Goal: Obtain resource: Download file/media

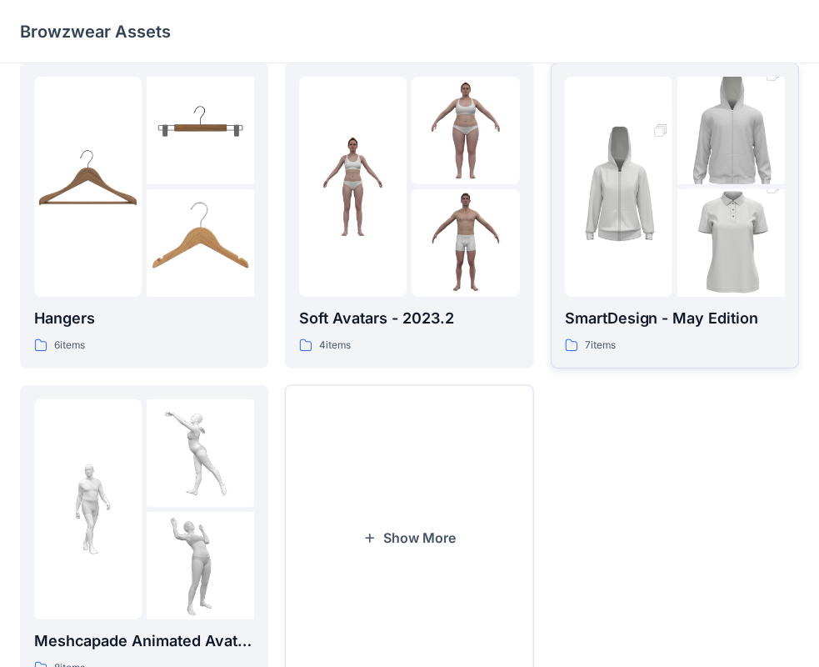
scroll to position [413, 0]
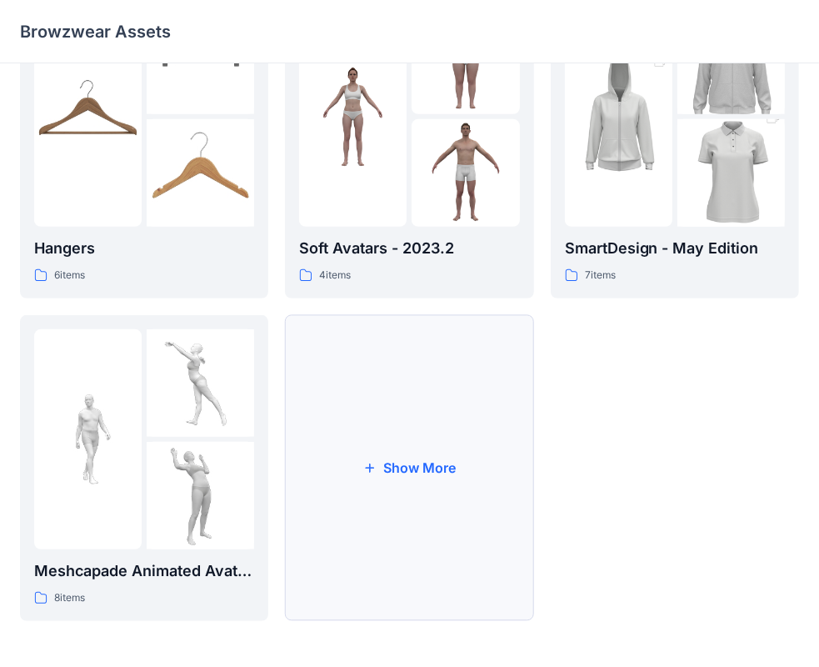
click at [418, 378] on button "Show More" at bounding box center [409, 468] width 248 height 306
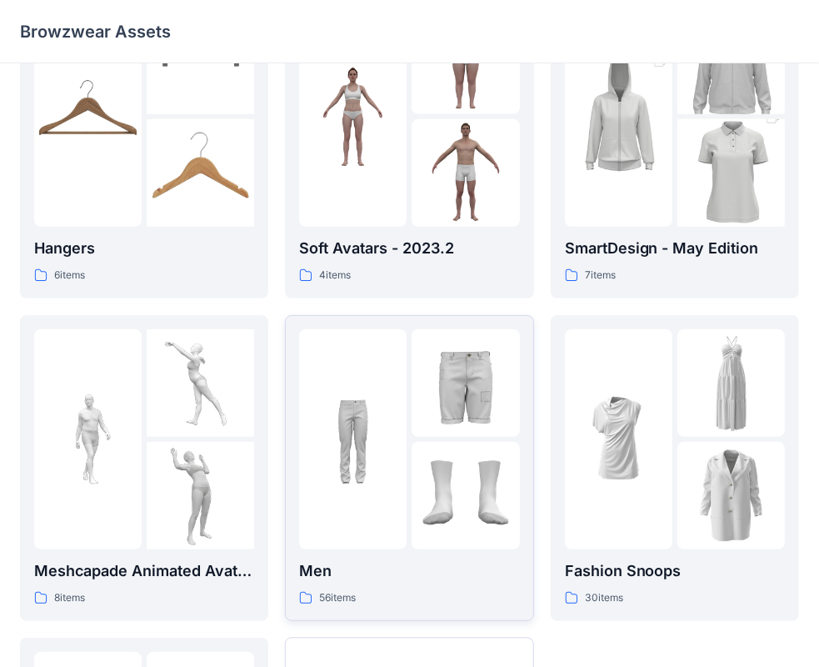
click at [390, 397] on img at bounding box center [353, 439] width 108 height 108
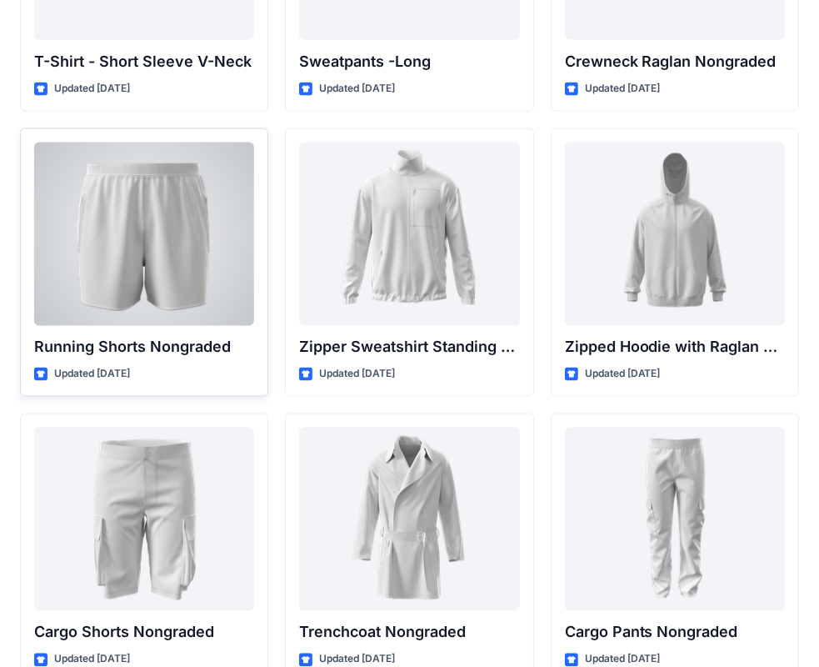
scroll to position [1837, 0]
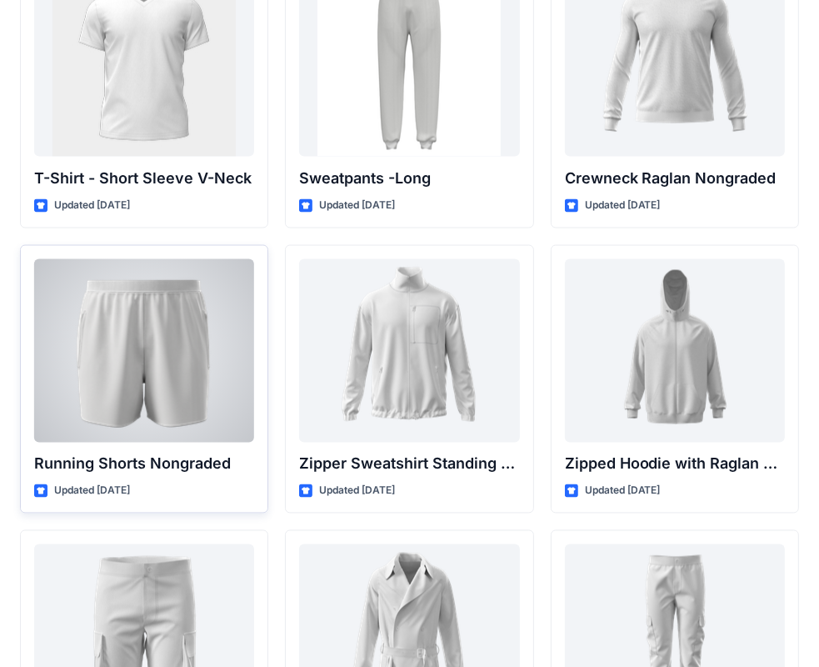
click at [169, 287] on div at bounding box center [144, 350] width 220 height 183
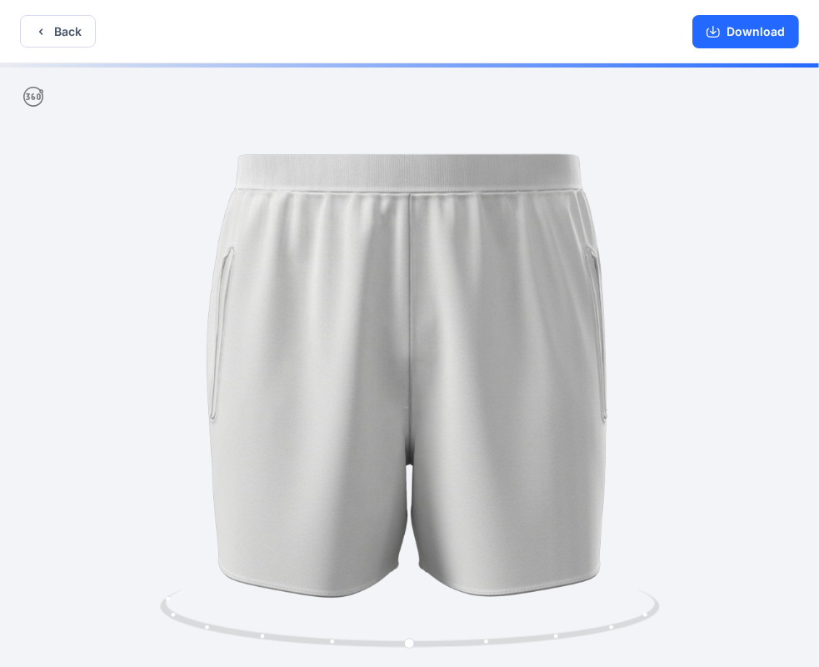
click at [33, 98] on icon at bounding box center [33, 97] width 20 height 20
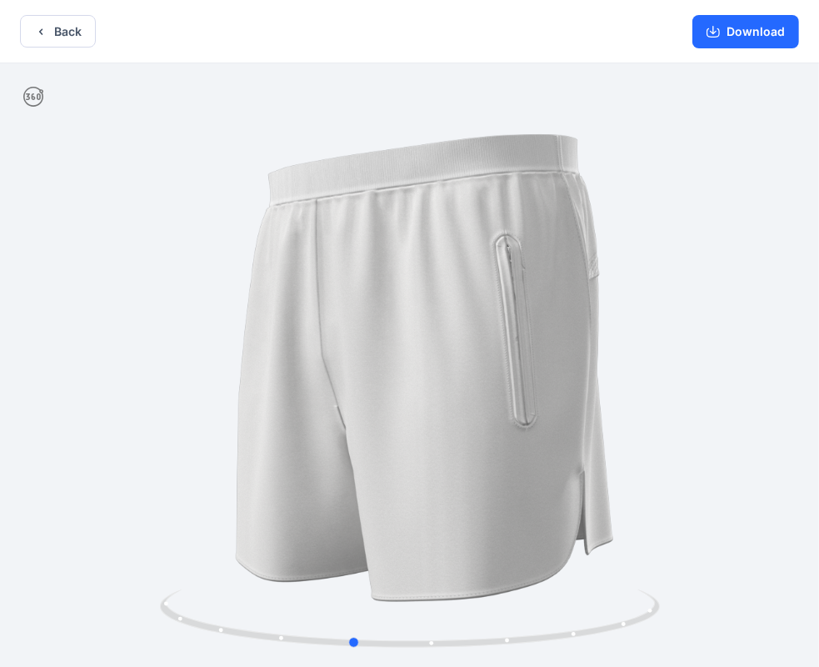
drag, startPoint x: 220, startPoint y: 533, endPoint x: 663, endPoint y: 487, distance: 445.0
click at [663, 487] on div at bounding box center [409, 366] width 819 height 607
click at [773, 31] on button "Download" at bounding box center [746, 31] width 107 height 33
click at [53, 30] on button "Back" at bounding box center [58, 31] width 76 height 33
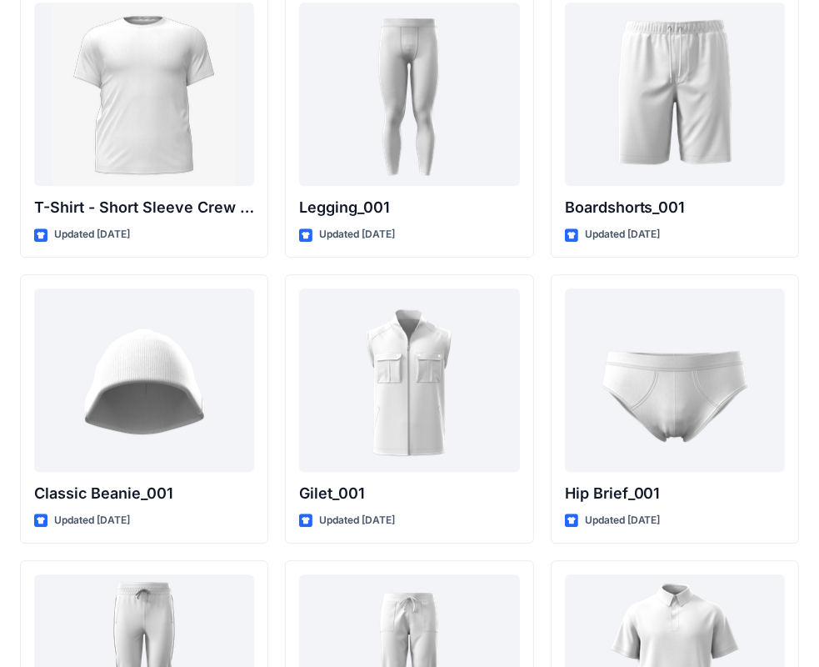
scroll to position [2837, 0]
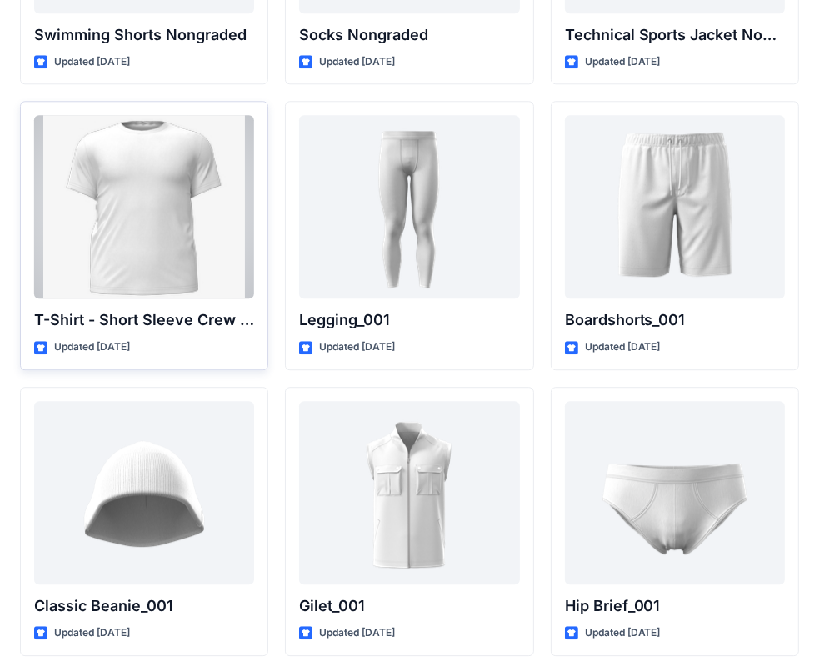
click at [143, 187] on div at bounding box center [144, 206] width 220 height 183
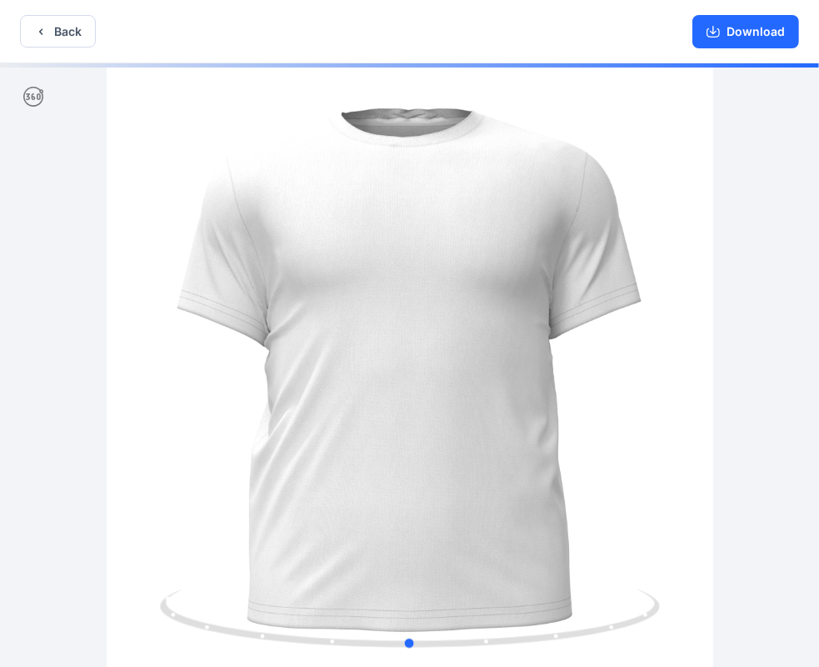
click at [728, 417] on div at bounding box center [409, 366] width 819 height 607
click at [593, 570] on div at bounding box center [409, 366] width 819 height 607
click at [640, 563] on div at bounding box center [409, 366] width 819 height 607
click at [200, 527] on div at bounding box center [409, 366] width 819 height 607
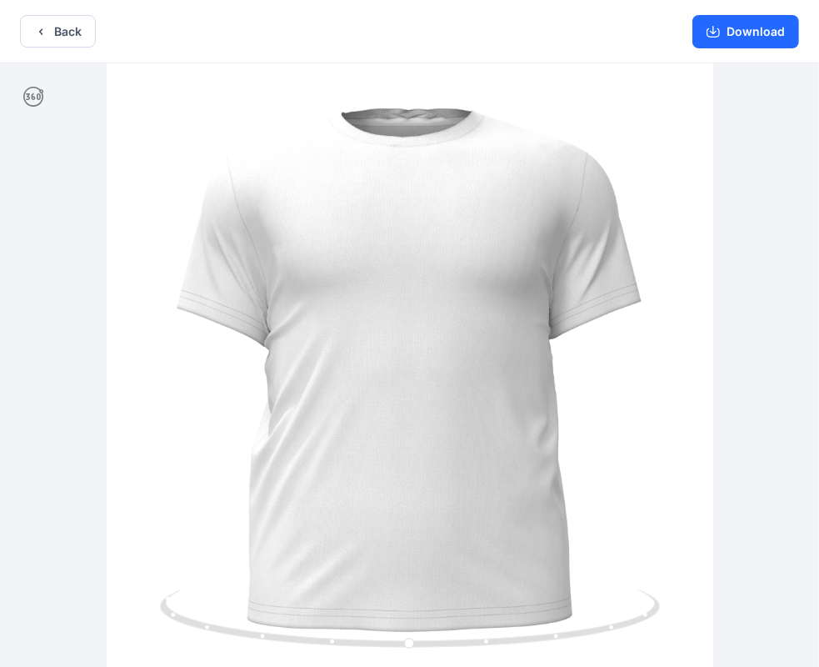
click at [24, 93] on icon at bounding box center [33, 97] width 20 height 20
click at [187, 504] on div at bounding box center [409, 366] width 819 height 607
click at [173, 505] on div at bounding box center [409, 366] width 819 height 607
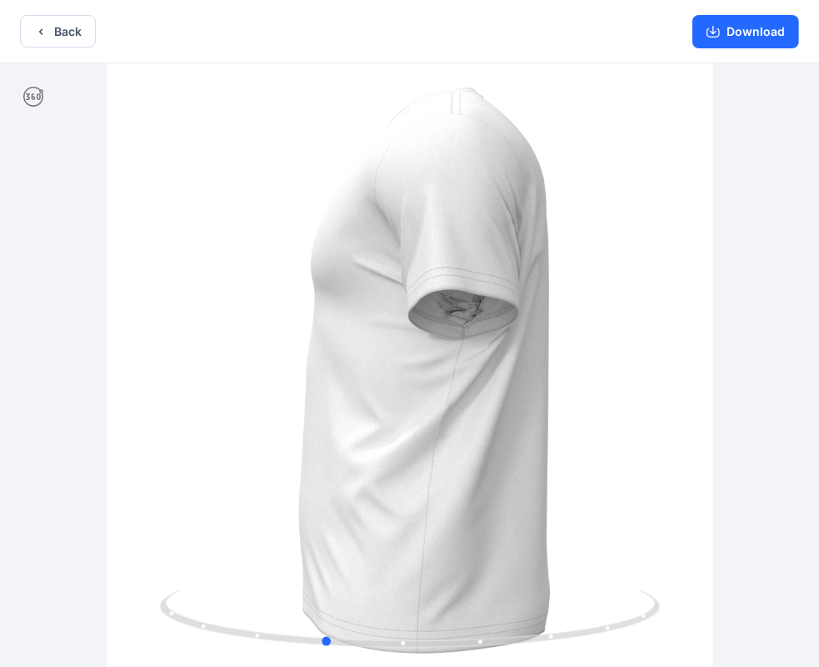
drag, startPoint x: 170, startPoint y: 509, endPoint x: 93, endPoint y: 453, distance: 95.5
click at [93, 453] on div at bounding box center [409, 366] width 819 height 607
drag, startPoint x: 200, startPoint y: 473, endPoint x: 163, endPoint y: 463, distance: 38.0
click at [163, 463] on div at bounding box center [409, 366] width 819 height 607
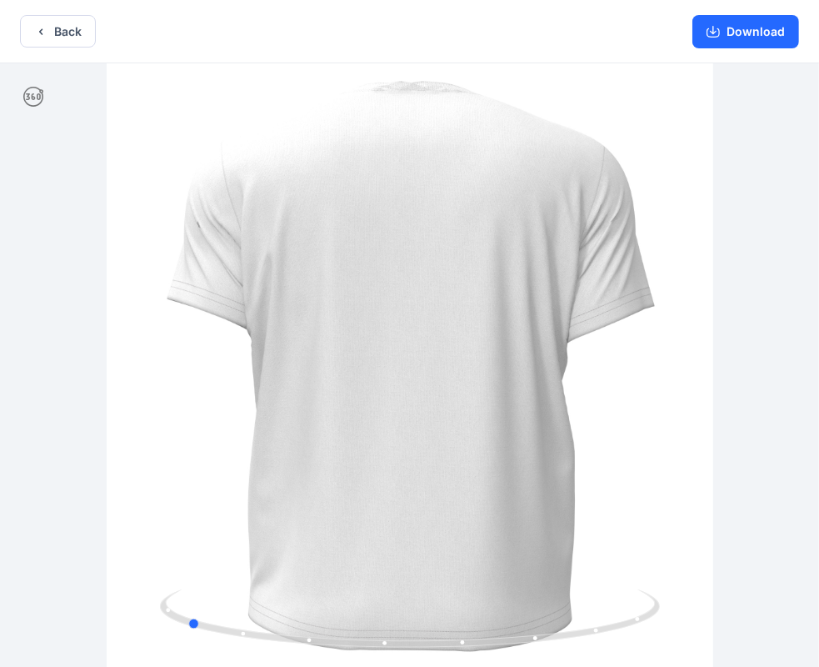
drag, startPoint x: 213, startPoint y: 622, endPoint x: 113, endPoint y: 573, distance: 111.8
click at [113, 573] on div at bounding box center [409, 366] width 819 height 607
click at [763, 29] on button "Download" at bounding box center [746, 31] width 107 height 33
